Goal: Information Seeking & Learning: Compare options

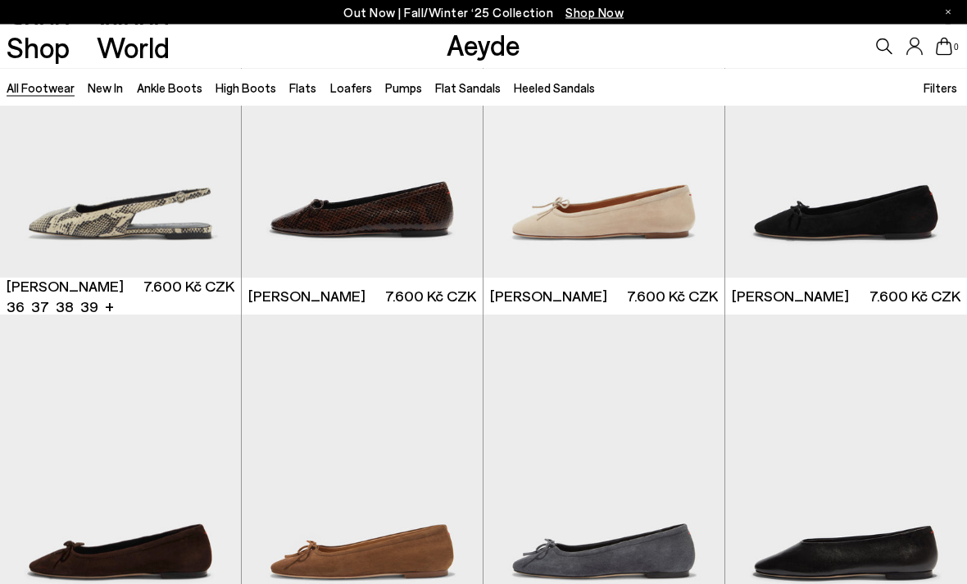
scroll to position [9989, 0]
click at [382, 443] on img "1 / 6" at bounding box center [362, 466] width 241 height 303
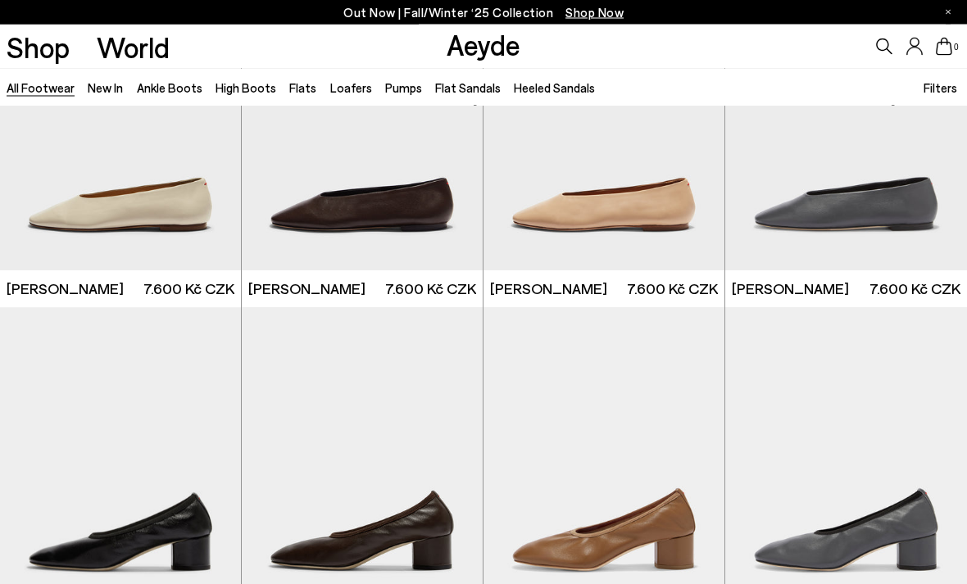
scroll to position [10676, 0]
click at [666, 192] on img at bounding box center [603, 118] width 241 height 303
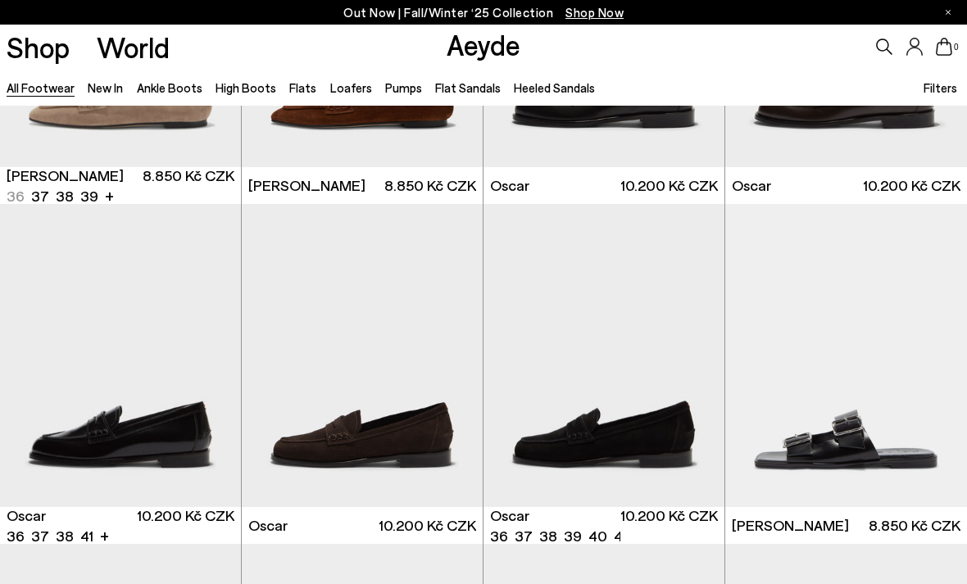
scroll to position [12518, 0]
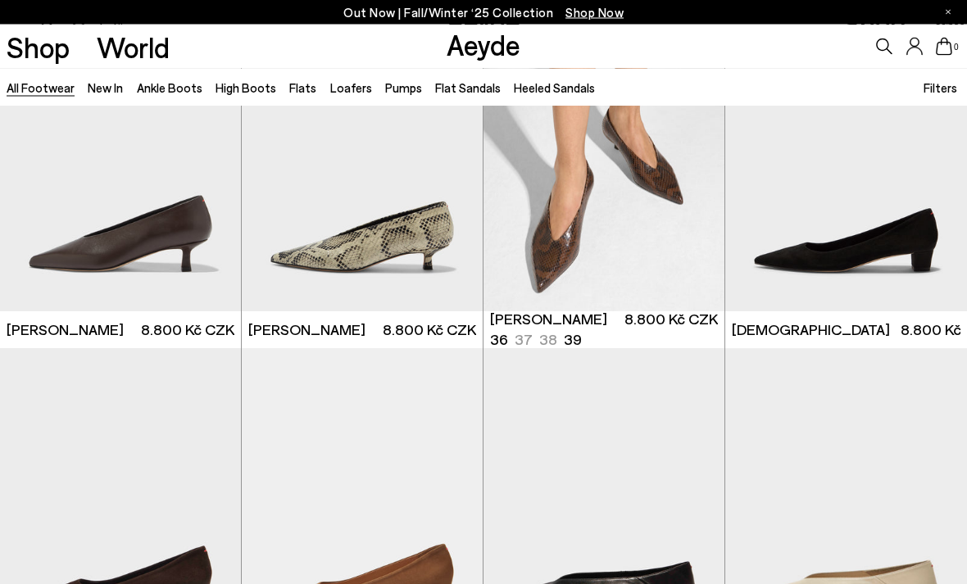
scroll to position [16754, 0]
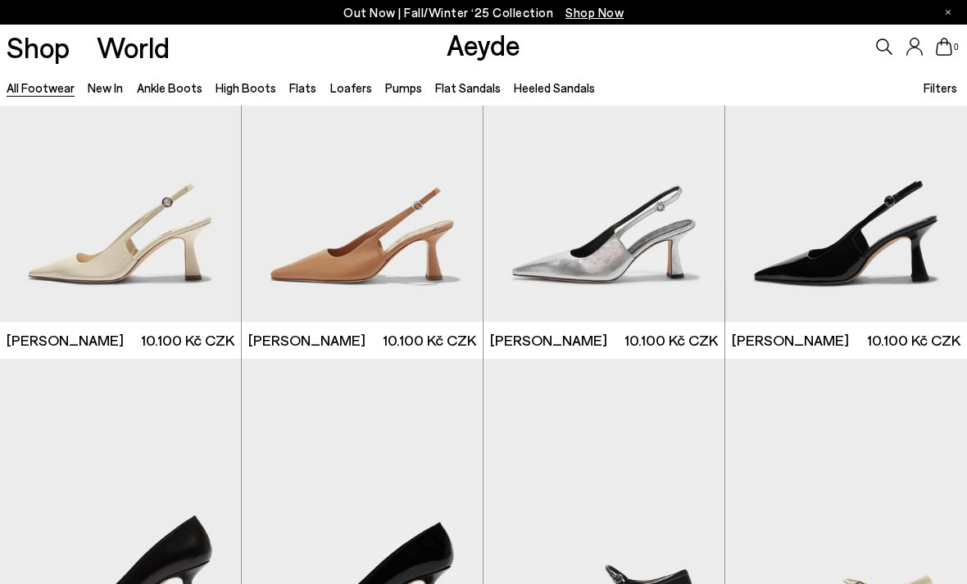
scroll to position [21244, 0]
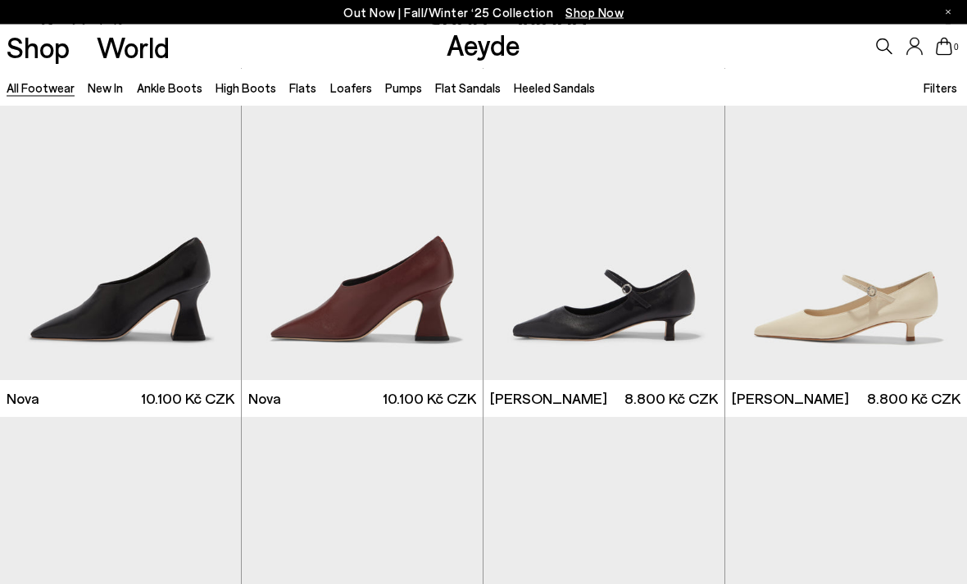
scroll to position [23175, 0]
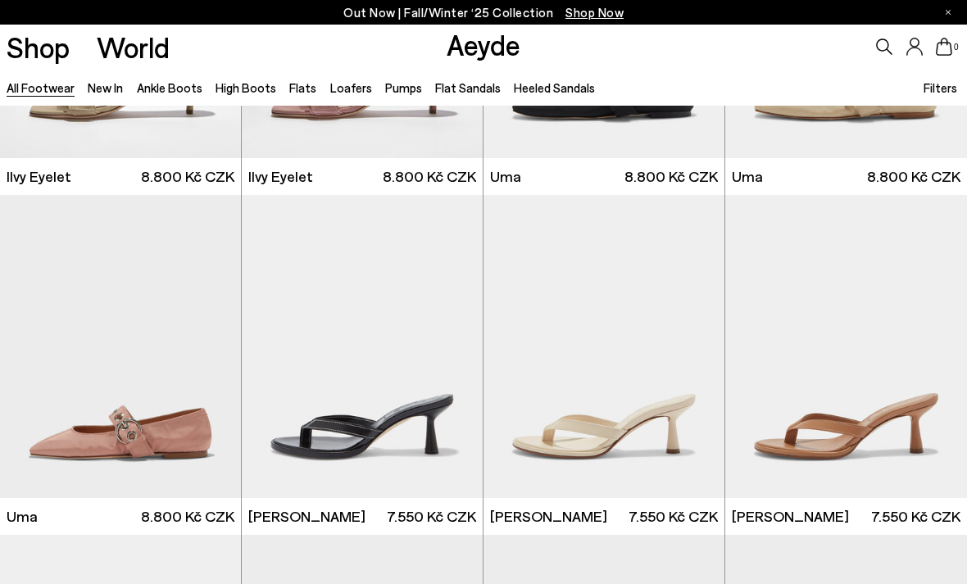
scroll to position [25212, 0]
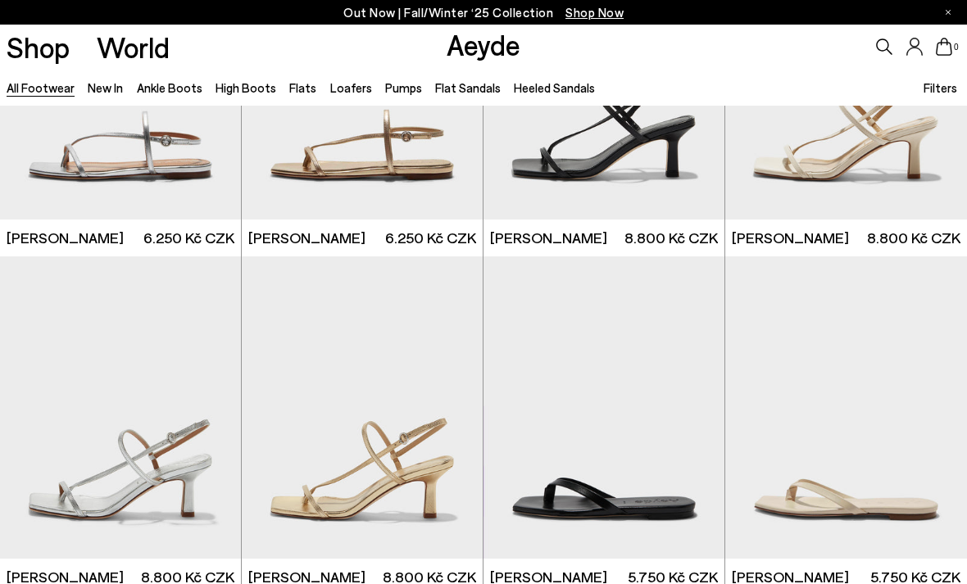
scroll to position [27178, 0]
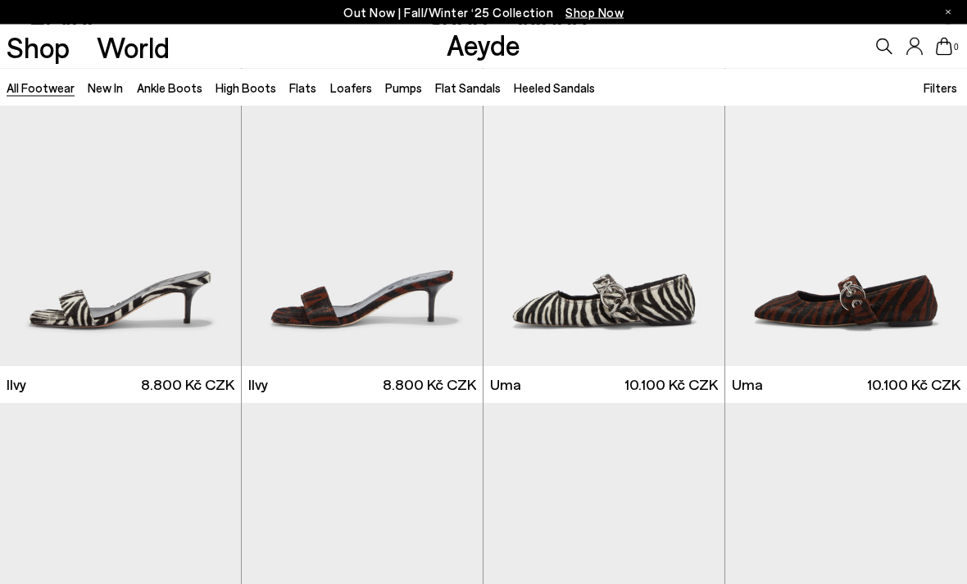
scroll to position [29615, 0]
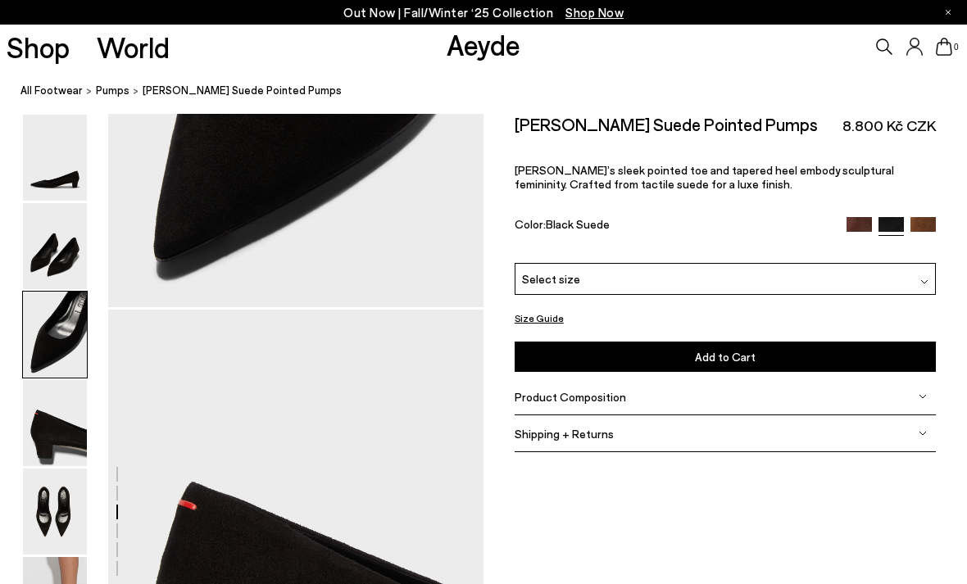
scroll to position [1298, 0]
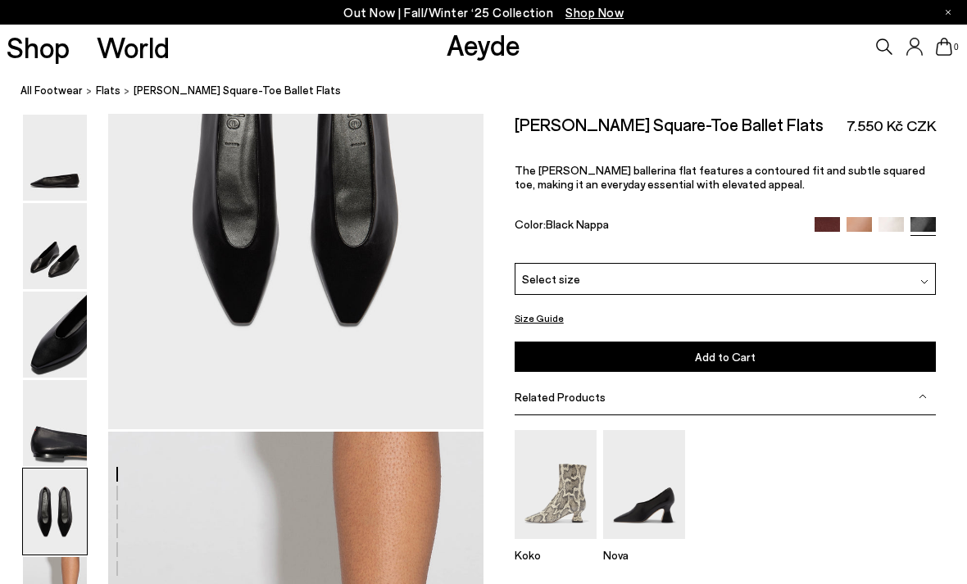
scroll to position [2184, 0]
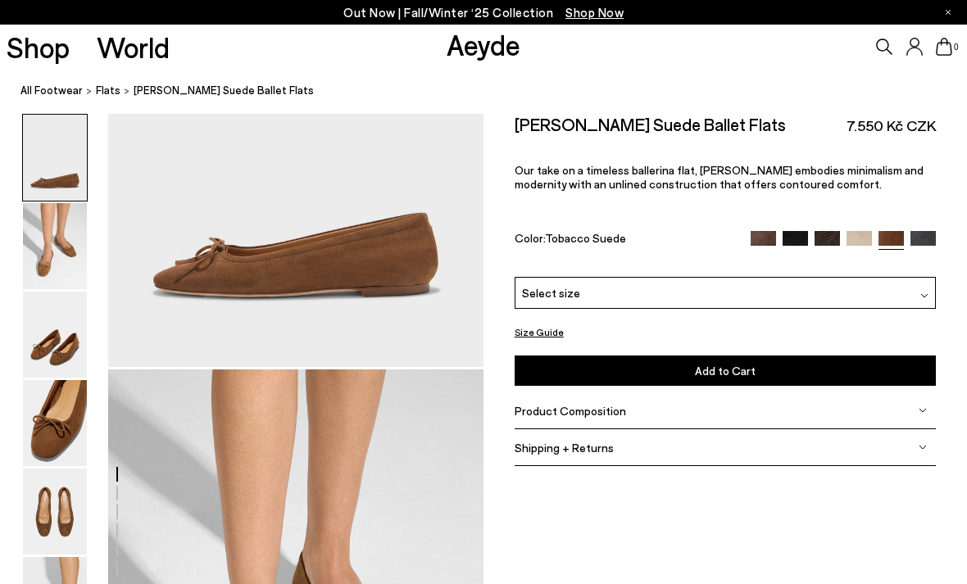
scroll to position [200, 0]
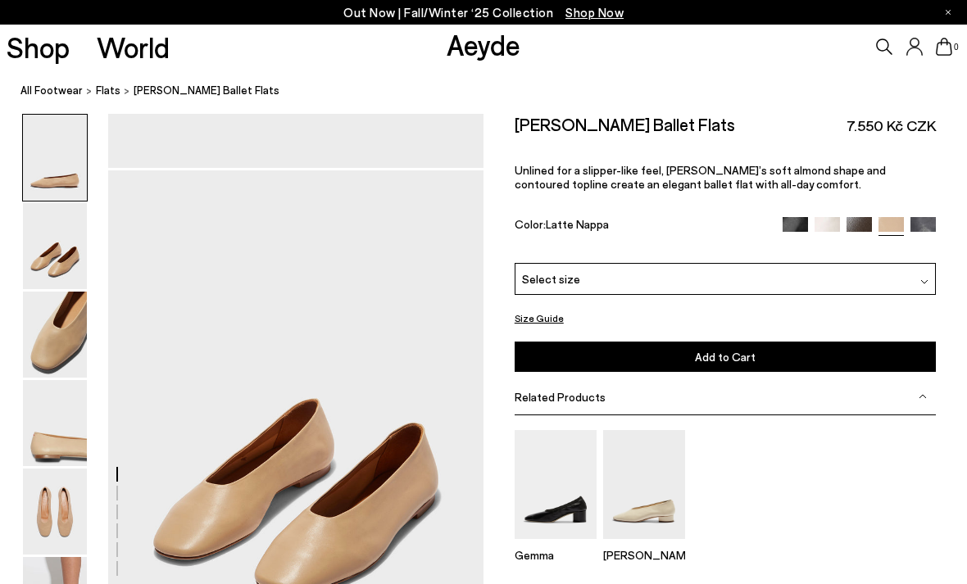
scroll to position [369, 0]
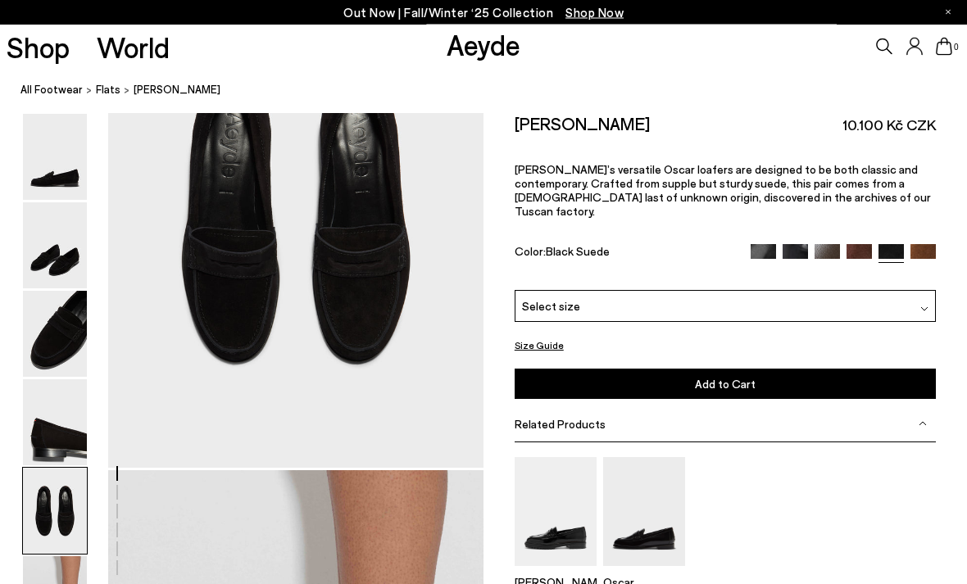
scroll to position [2121, 0]
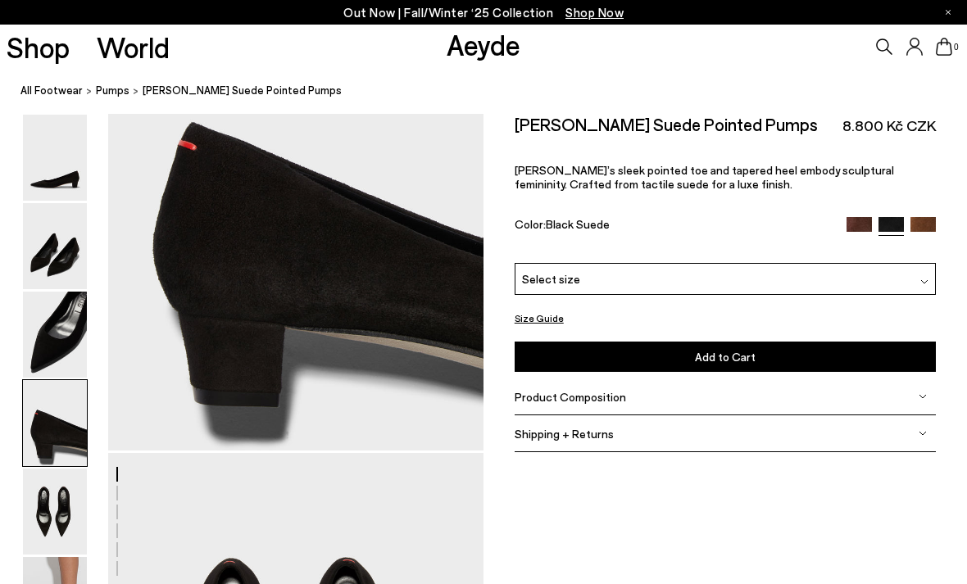
scroll to position [1671, 0]
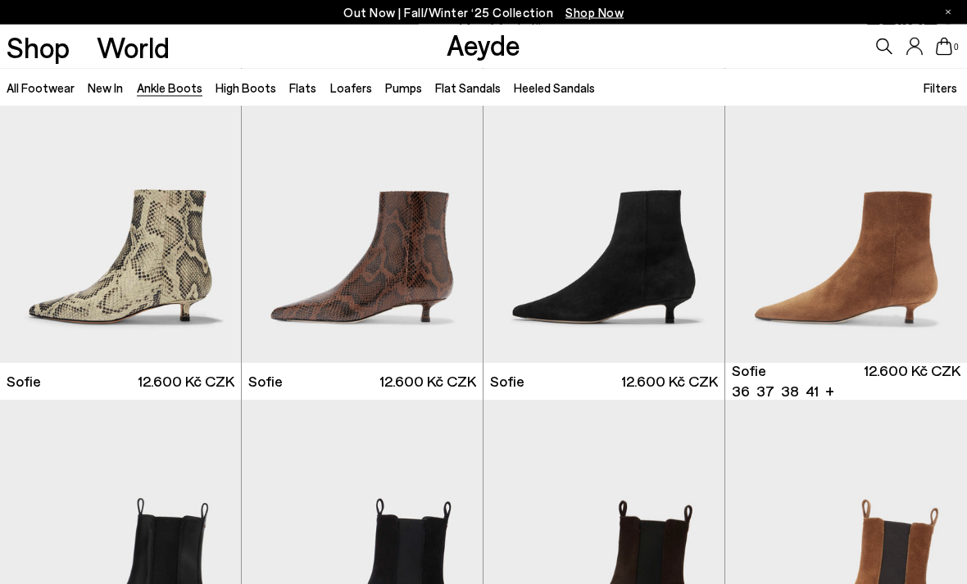
scroll to position [1402, 0]
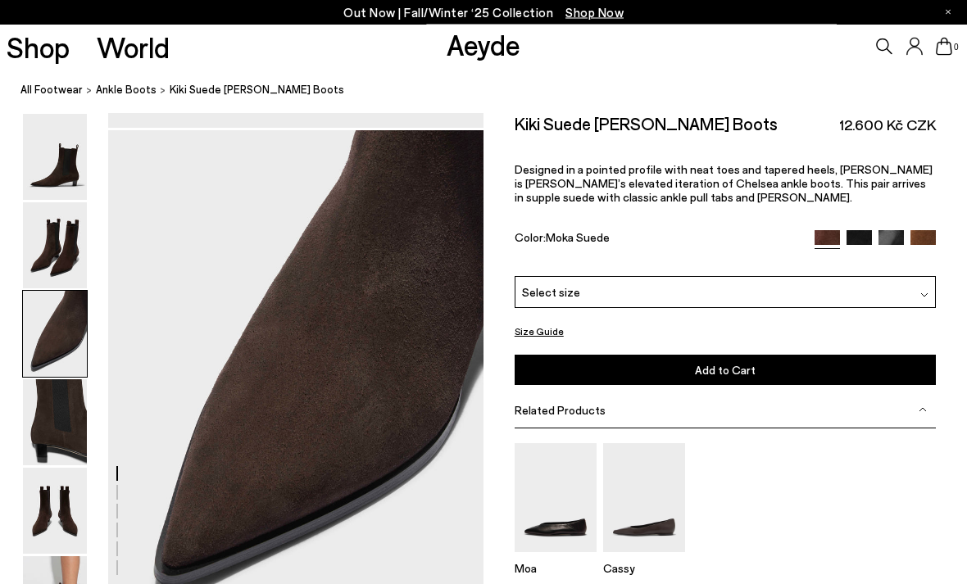
scroll to position [975, 0]
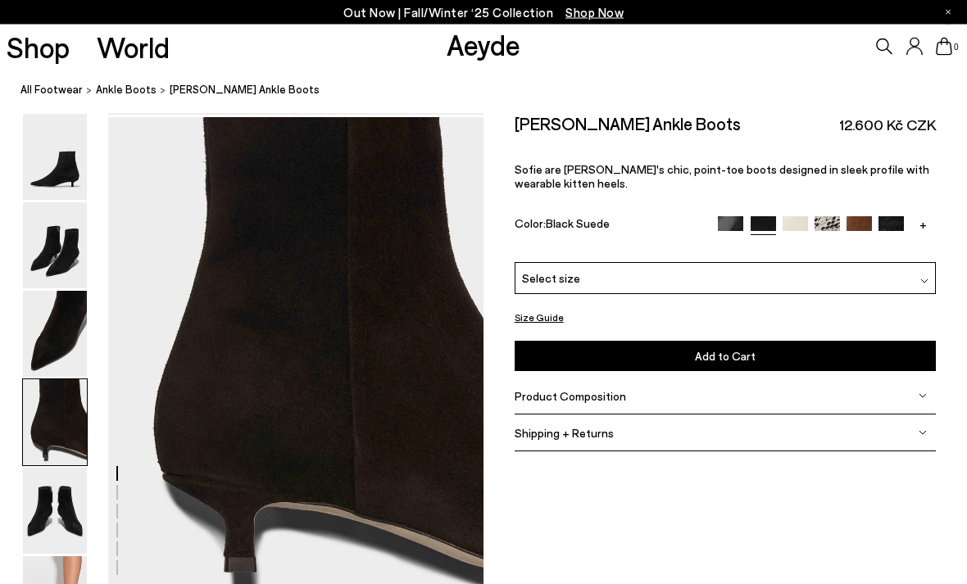
scroll to position [1359, 0]
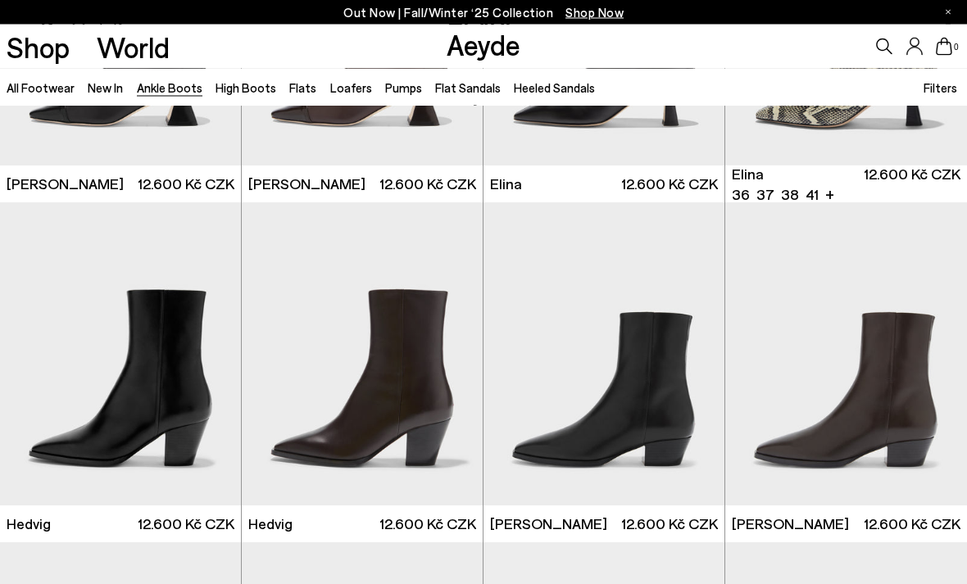
scroll to position [202, 0]
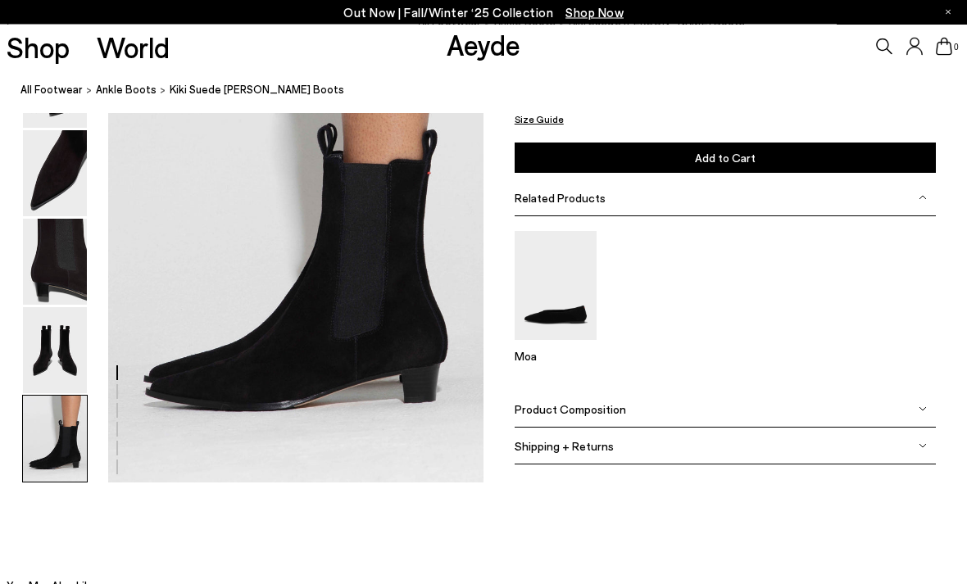
scroll to position [2634, 0]
